Goal: Navigation & Orientation: Find specific page/section

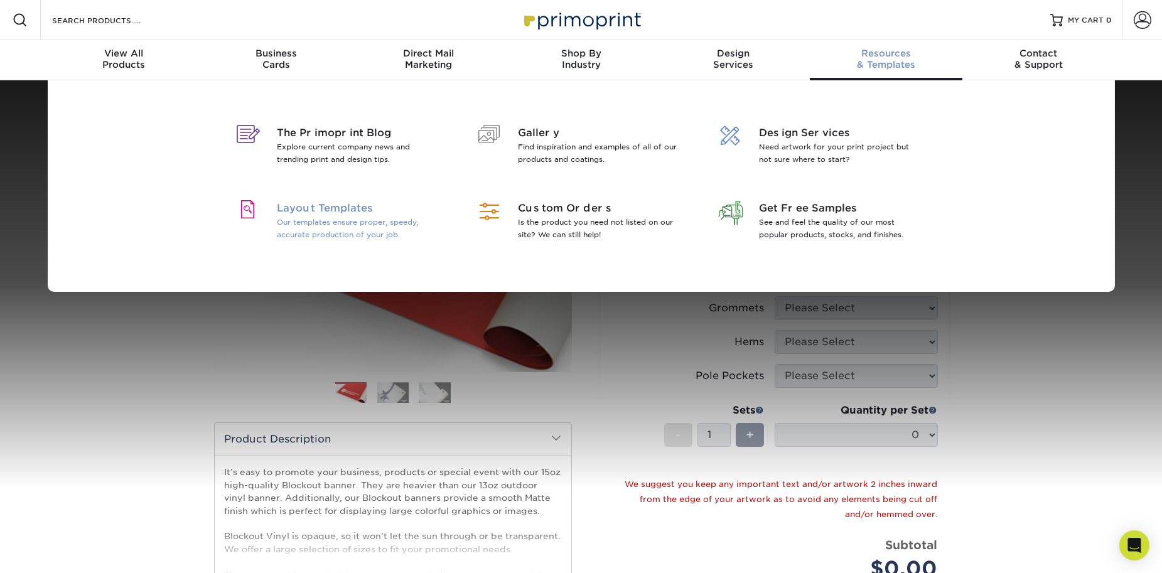
click at [330, 213] on span "Layout Templates" at bounding box center [358, 208] width 163 height 15
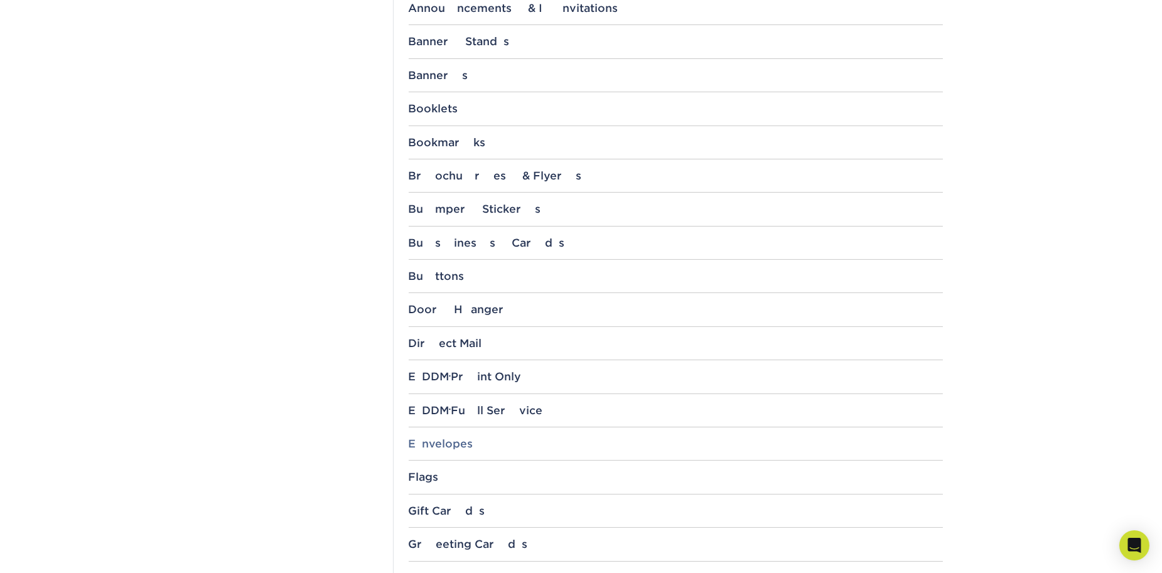
scroll to position [526, 0]
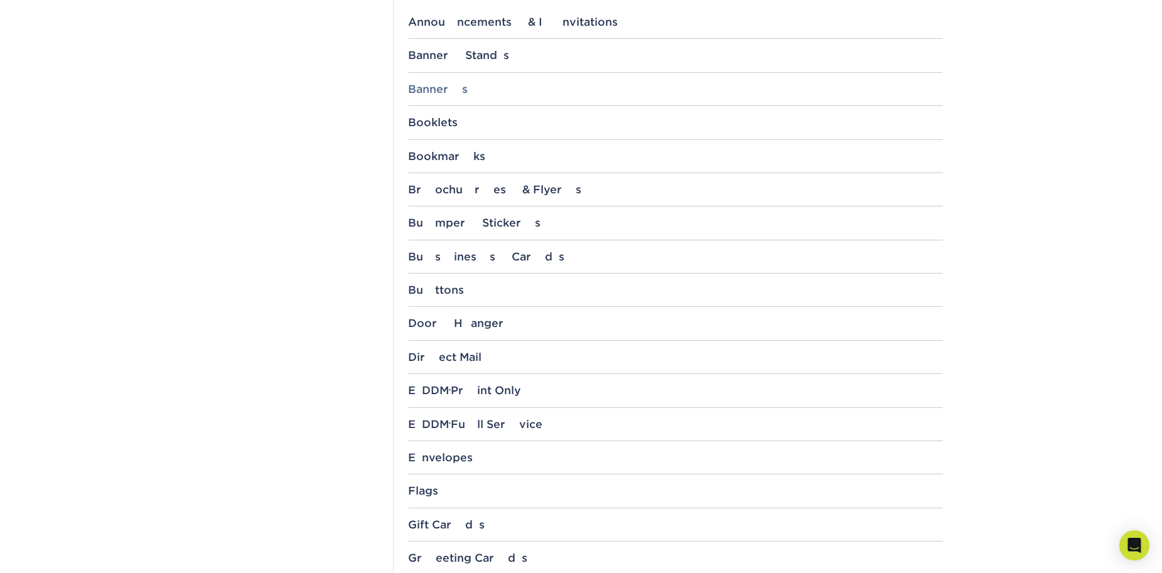
click at [439, 88] on div "Banners" at bounding box center [676, 89] width 534 height 13
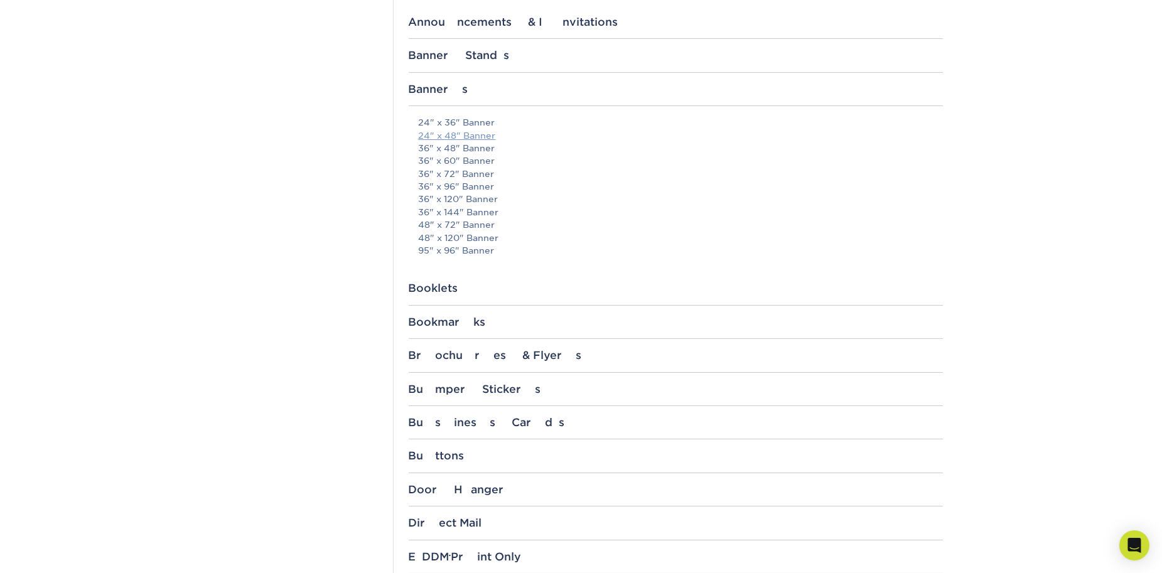
click at [466, 136] on link "24" x 48" Banner" at bounding box center [457, 136] width 77 height 10
